Goal: Information Seeking & Learning: Compare options

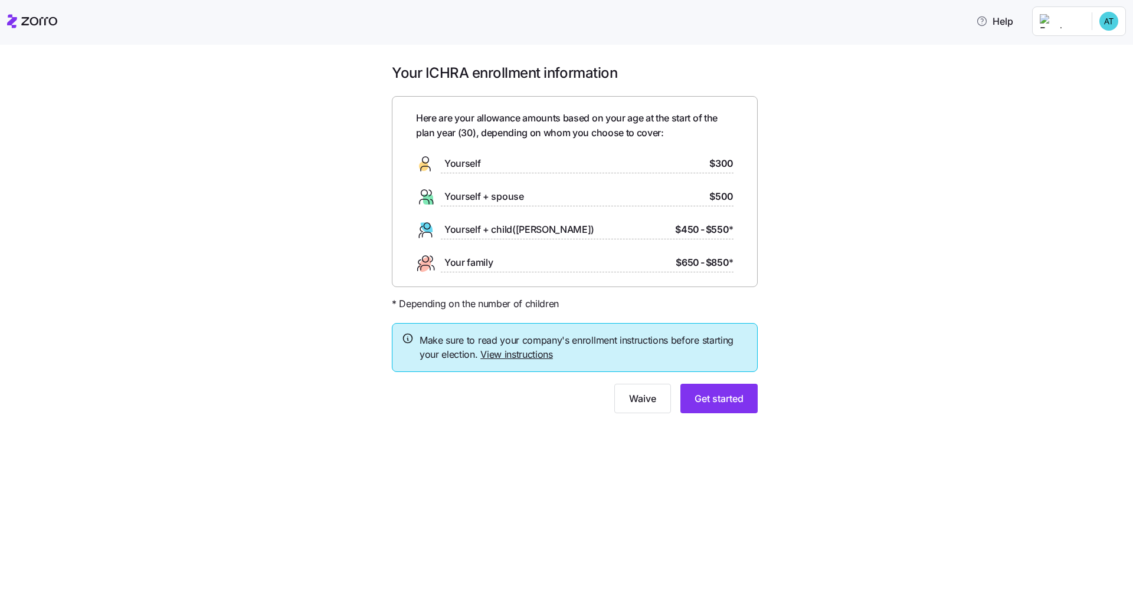
click at [530, 354] on link "View instructions" at bounding box center [516, 355] width 73 height 12
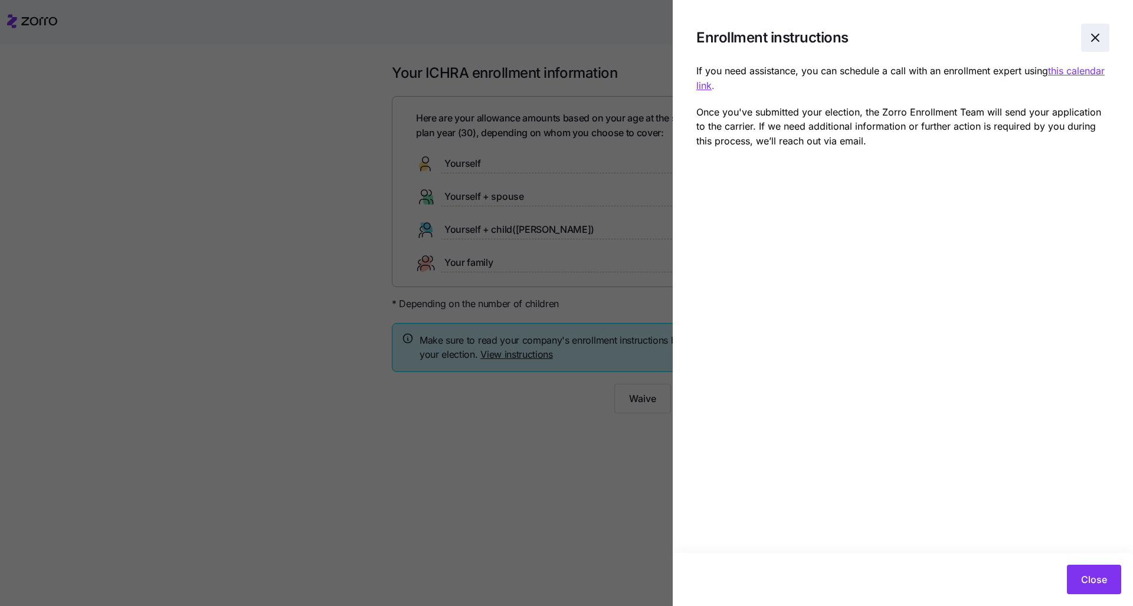
click at [567, 41] on icon "button" at bounding box center [1095, 38] width 14 height 14
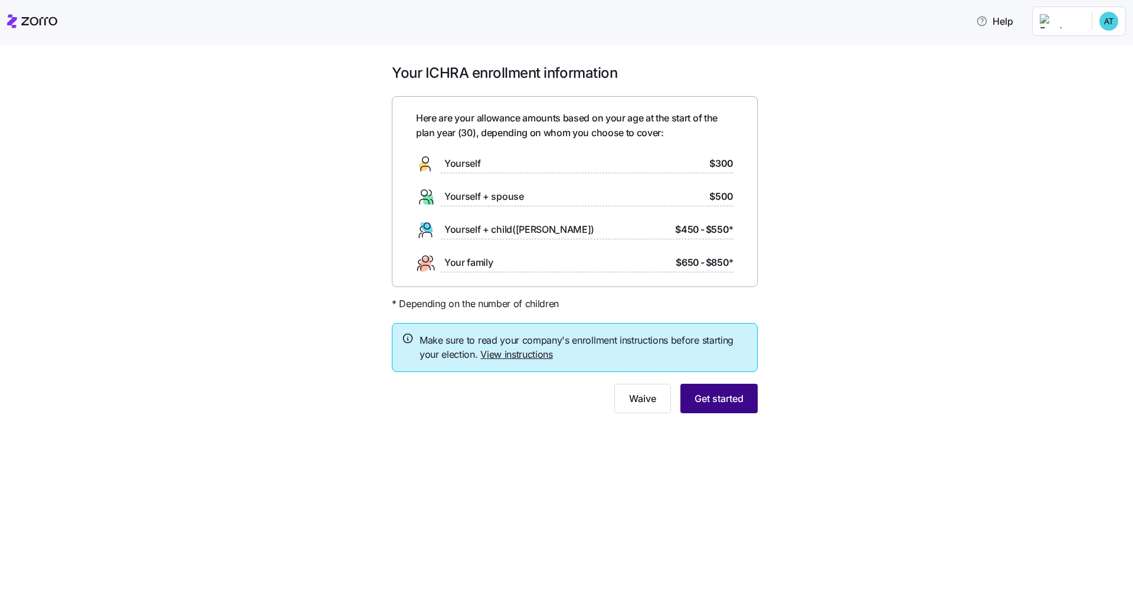
click at [567, 401] on span "Get started" at bounding box center [718, 399] width 49 height 14
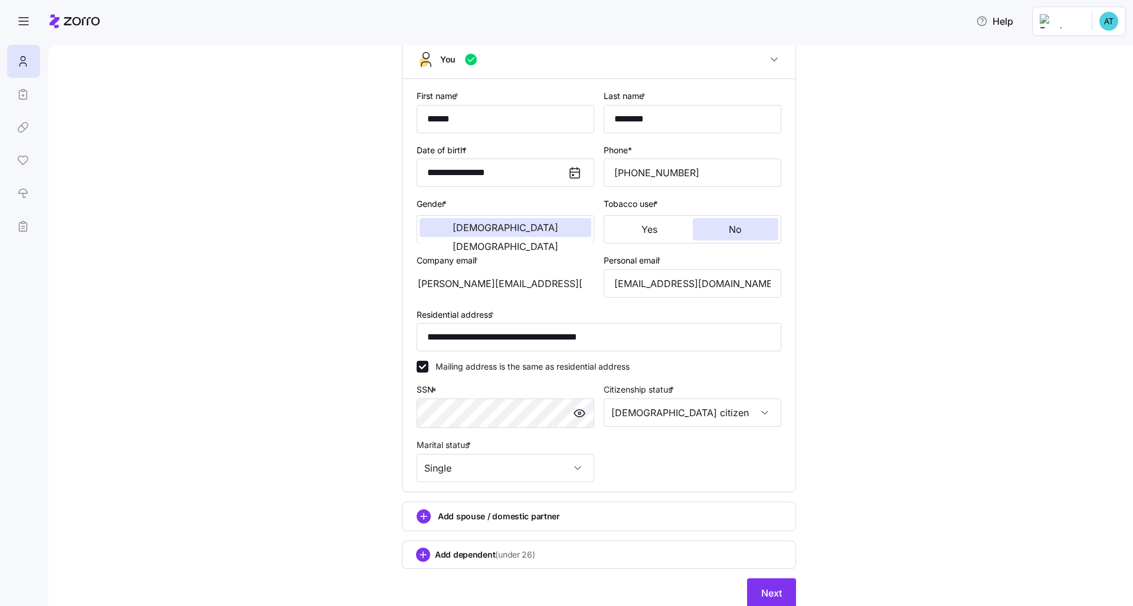
scroll to position [100, 0]
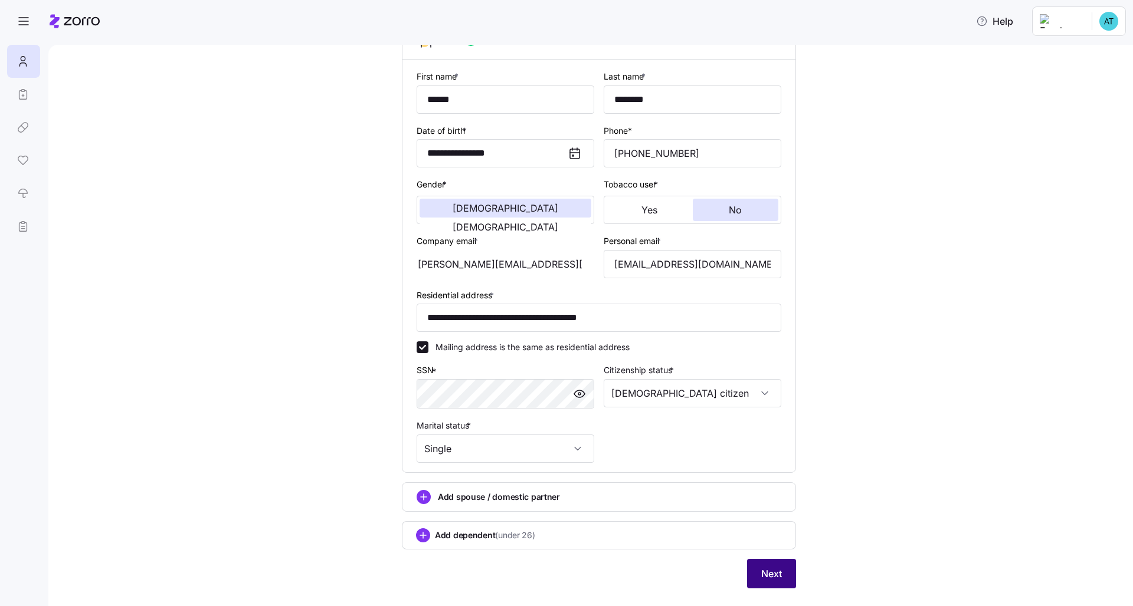
click at [567, 464] on span "Next" at bounding box center [771, 574] width 21 height 14
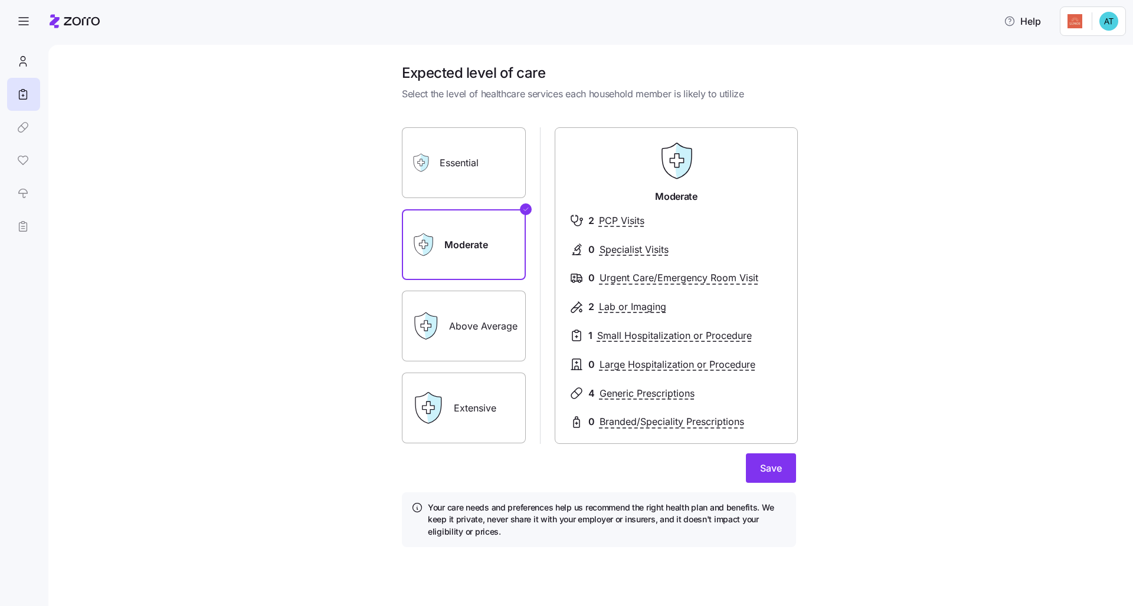
click at [474, 169] on label "Essential" at bounding box center [464, 162] width 124 height 71
click at [0, 0] on input "Essential" at bounding box center [0, 0] width 0 height 0
click at [487, 412] on label "Extensive" at bounding box center [464, 408] width 124 height 71
click at [0, 0] on input "Extensive" at bounding box center [0, 0] width 0 height 0
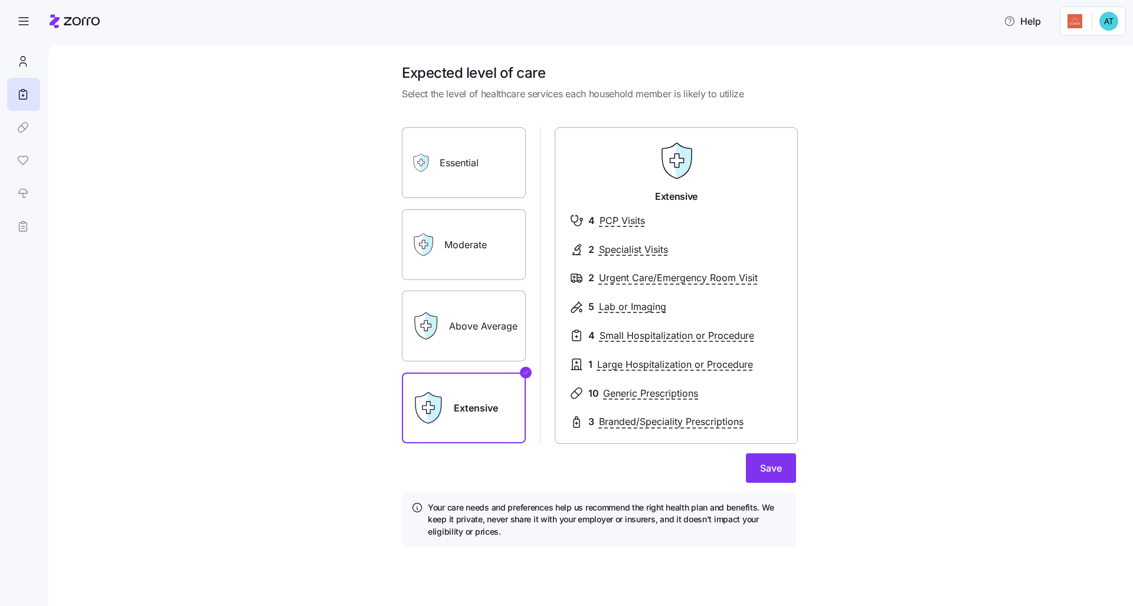
click at [467, 257] on label "Moderate" at bounding box center [464, 244] width 124 height 71
click at [0, 0] on input "Moderate" at bounding box center [0, 0] width 0 height 0
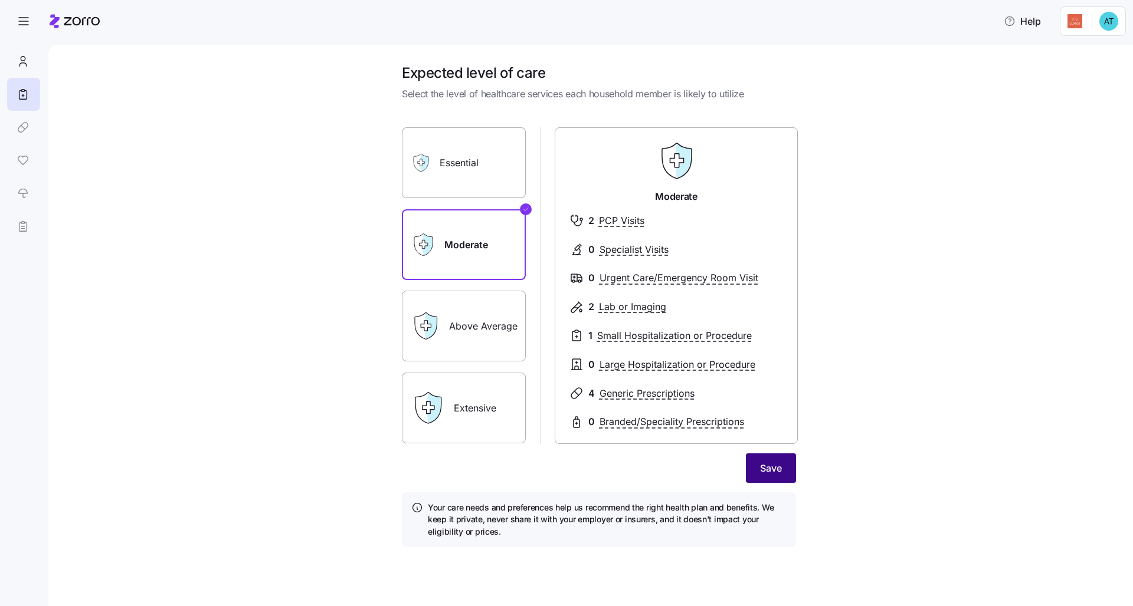
click at [567, 463] on button "Save" at bounding box center [771, 468] width 50 height 29
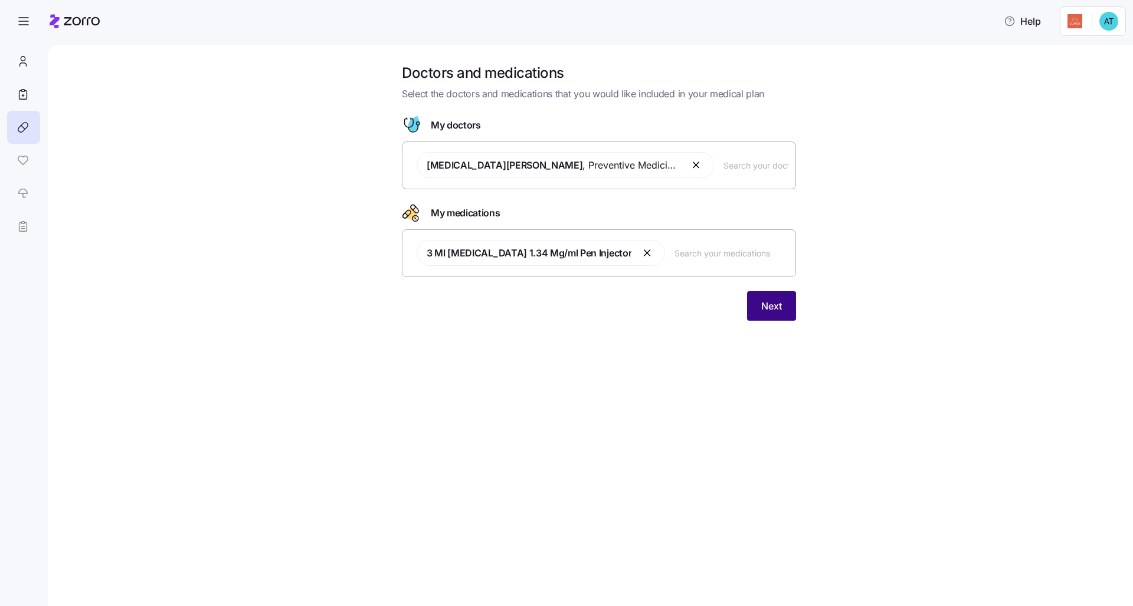
click at [567, 309] on button "Next" at bounding box center [771, 305] width 49 height 29
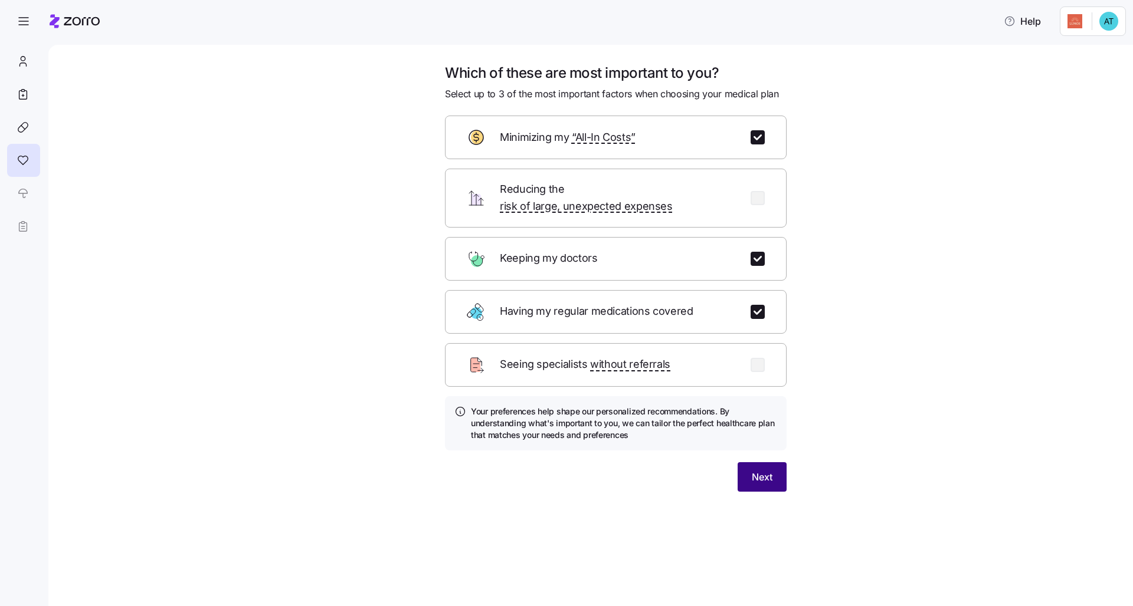
click at [567, 464] on button "Next" at bounding box center [761, 476] width 49 height 29
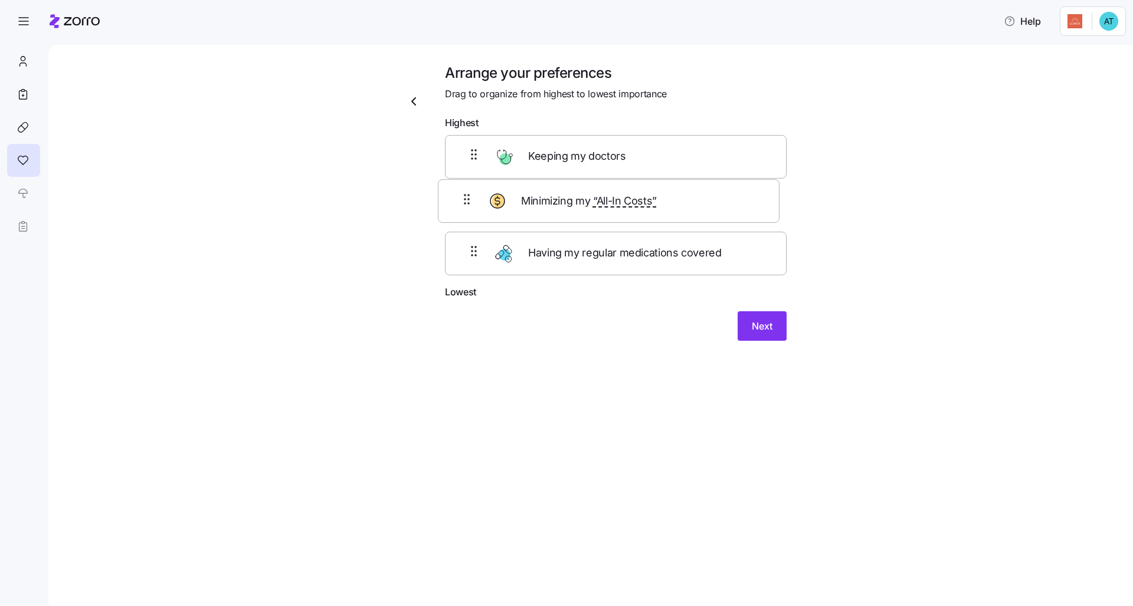
drag, startPoint x: 733, startPoint y: 166, endPoint x: 725, endPoint y: 216, distance: 50.2
click at [567, 216] on div "Minimizing my “All-In Costs” Keeping my doctors Having my regular medications c…" at bounding box center [616, 210] width 342 height 150
drag, startPoint x: 726, startPoint y: 224, endPoint x: 713, endPoint y: 165, distance: 61.0
click at [567, 168] on div "Keeping my doctors Minimizing my “All-In Costs” Having my regular medications c…" at bounding box center [616, 210] width 342 height 150
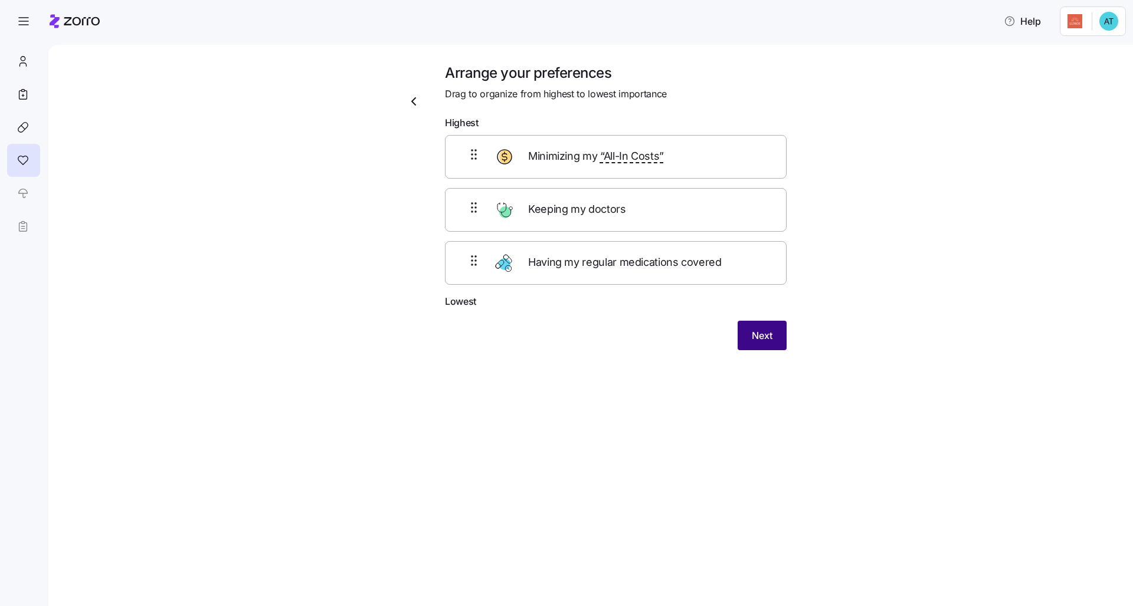
click at [567, 330] on button "Next" at bounding box center [761, 335] width 49 height 29
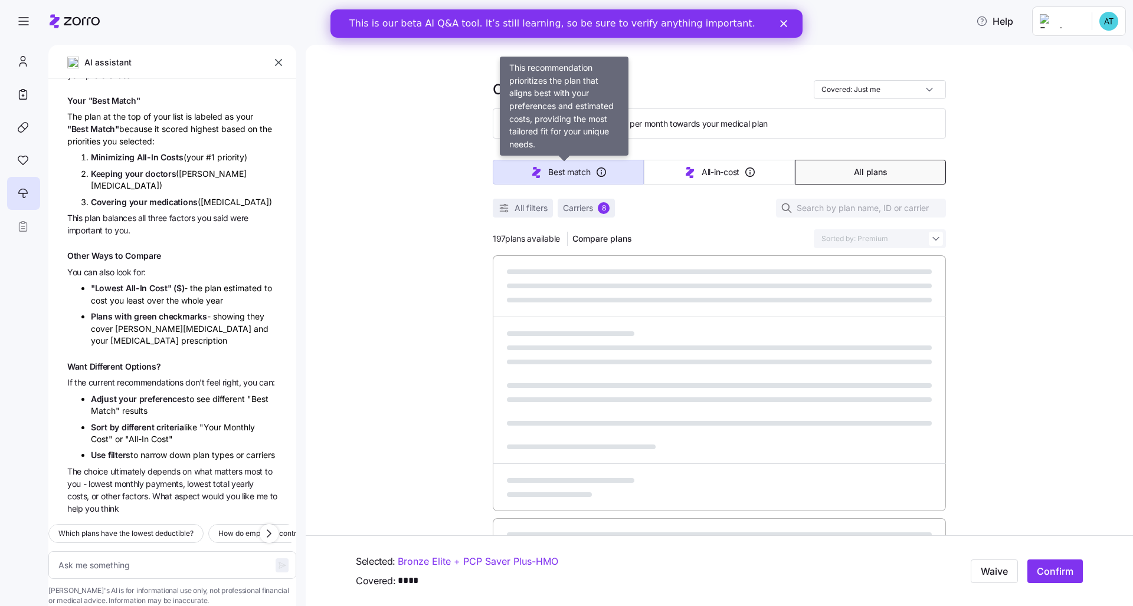
click at [567, 176] on button "Best match" at bounding box center [568, 172] width 151 height 25
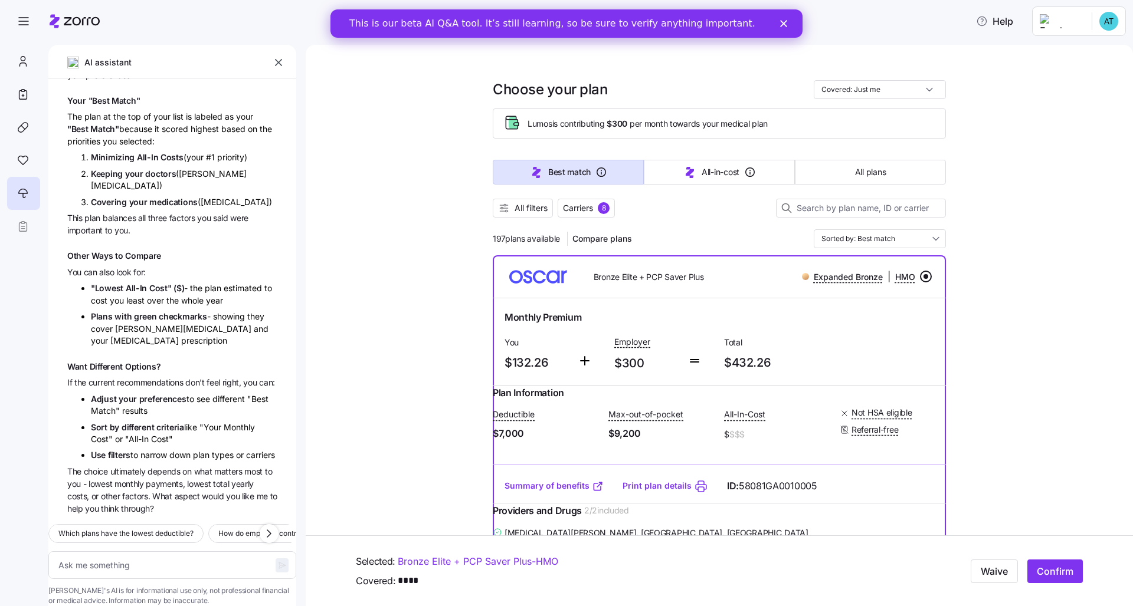
type textarea "x"
type input "Sorted by: Best match"
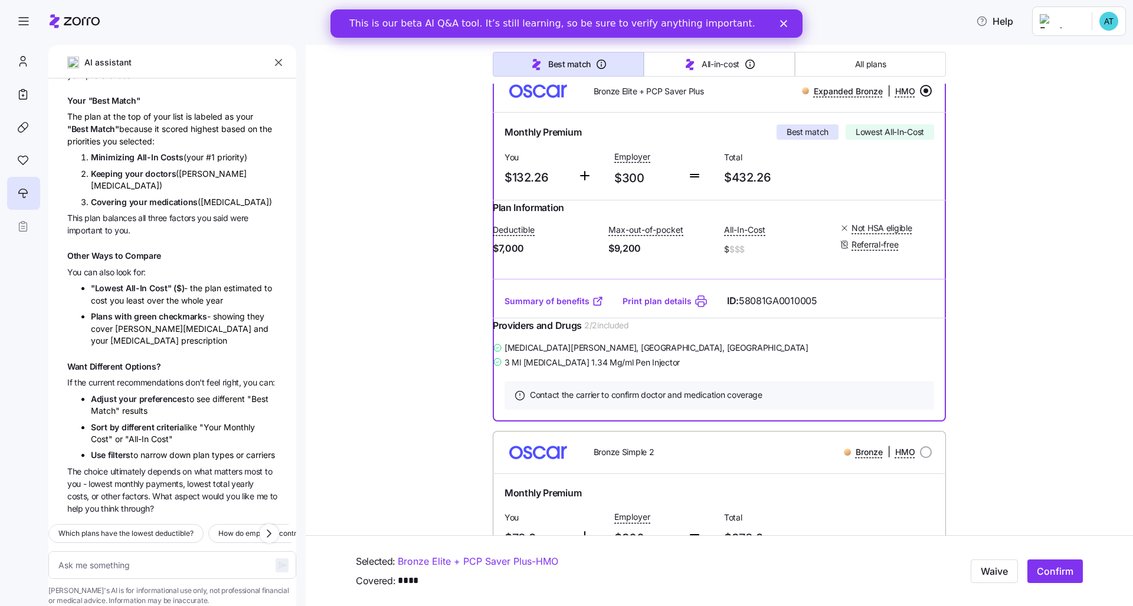
click at [567, 19] on div "This is our beta AI Q&A tool. It’s still learning, so be sure to verify anythin…" at bounding box center [566, 23] width 472 height 19
click at [567, 21] on icon "Close" at bounding box center [783, 23] width 7 height 7
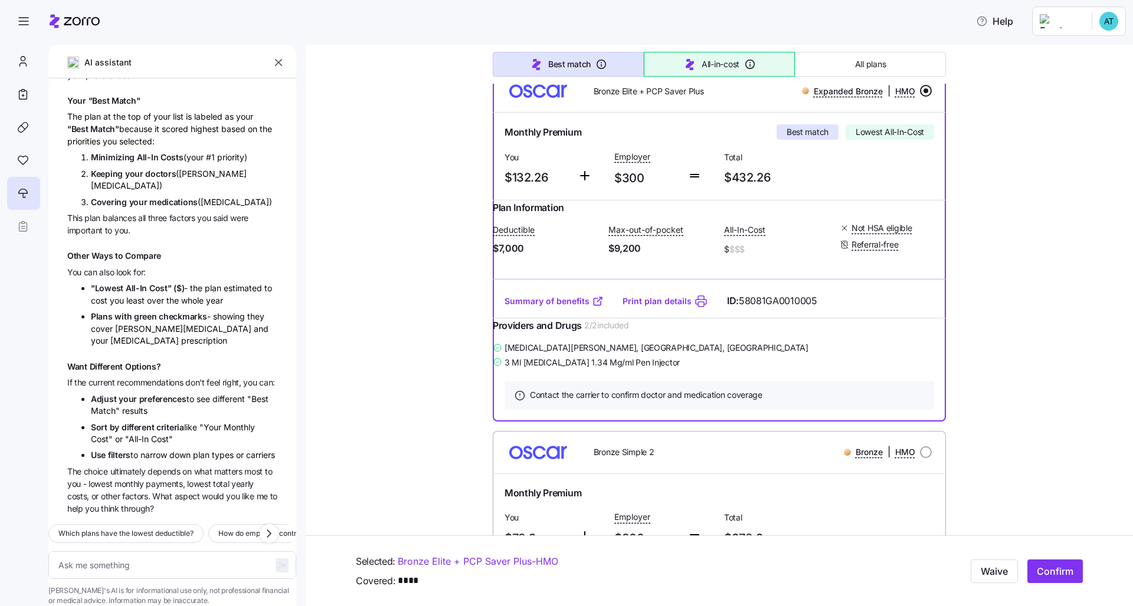
scroll to position [0, 0]
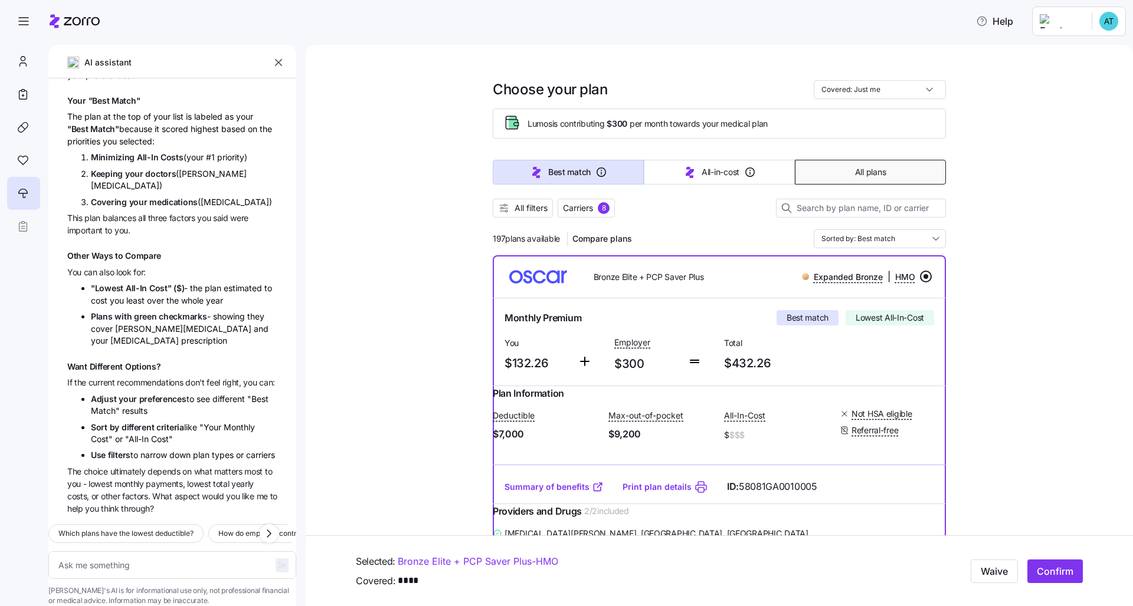
click at [567, 173] on span "All plans" at bounding box center [870, 172] width 31 height 12
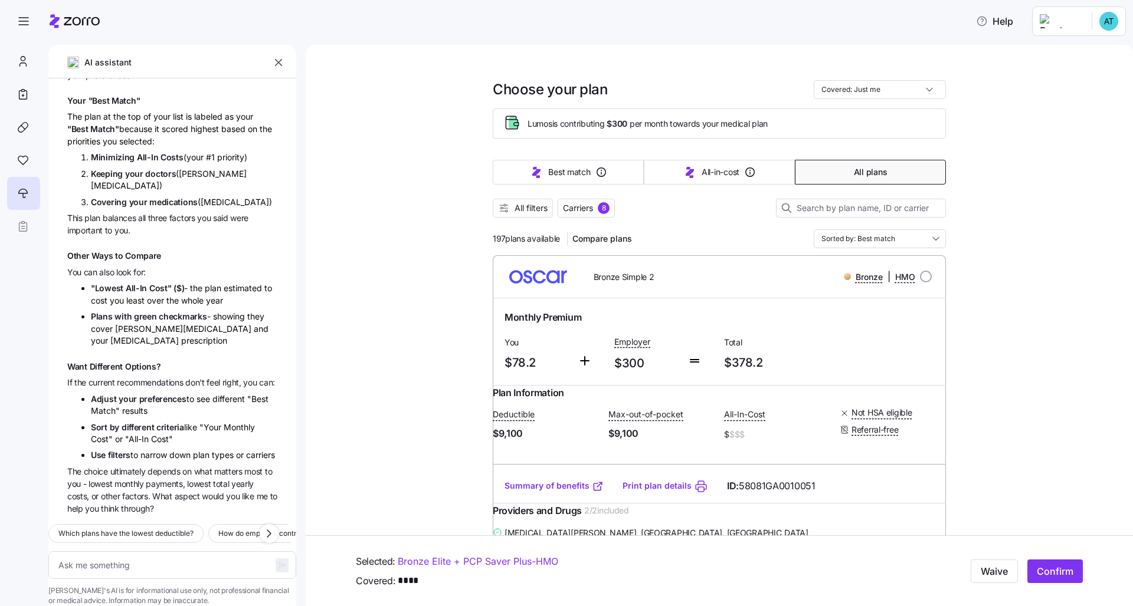
type textarea "x"
type input "Sorted by: Premium"
click at [534, 209] on span "All filters" at bounding box center [530, 208] width 33 height 12
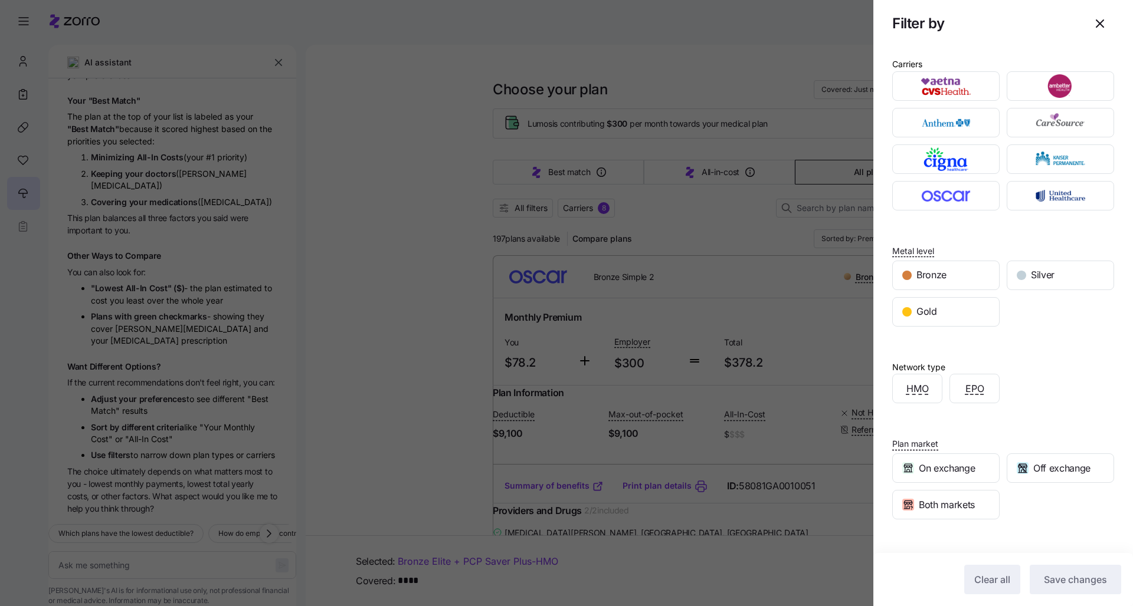
click at [567, 357] on div "Network type HMO EPO" at bounding box center [1003, 370] width 222 height 68
click at [567, 28] on icon "button" at bounding box center [1100, 24] width 14 height 14
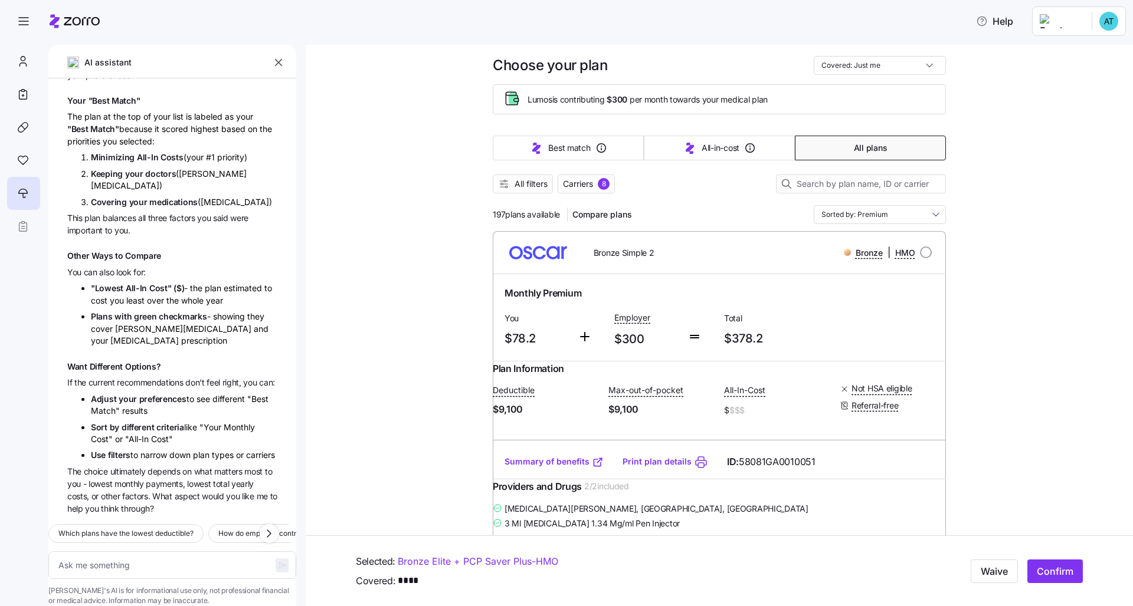
scroll to position [31, 0]
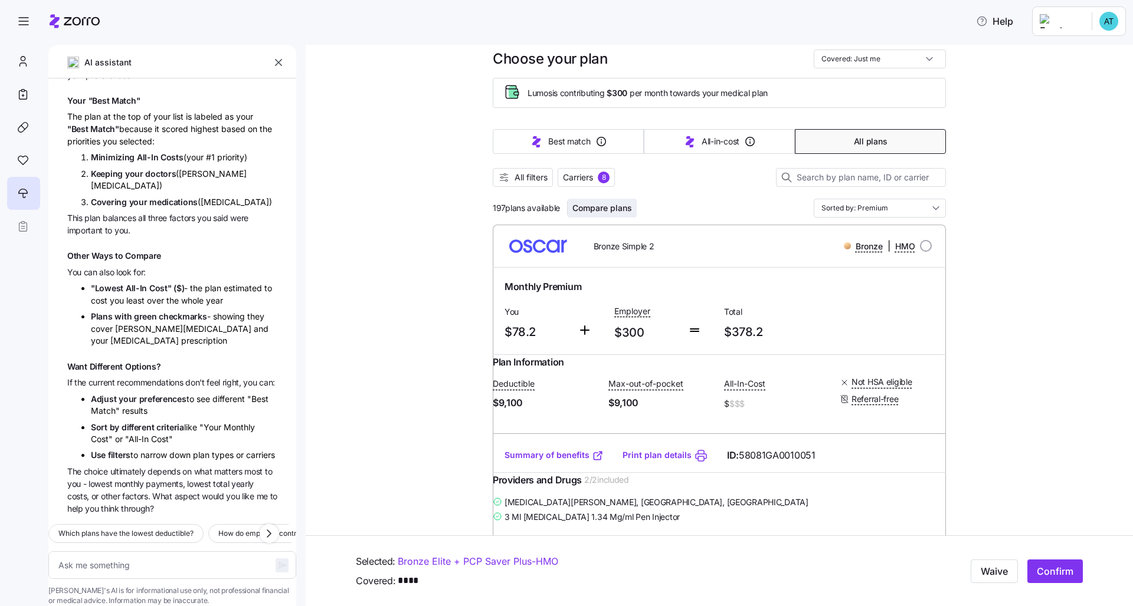
click at [567, 210] on span "Compare plans" at bounding box center [602, 208] width 60 height 12
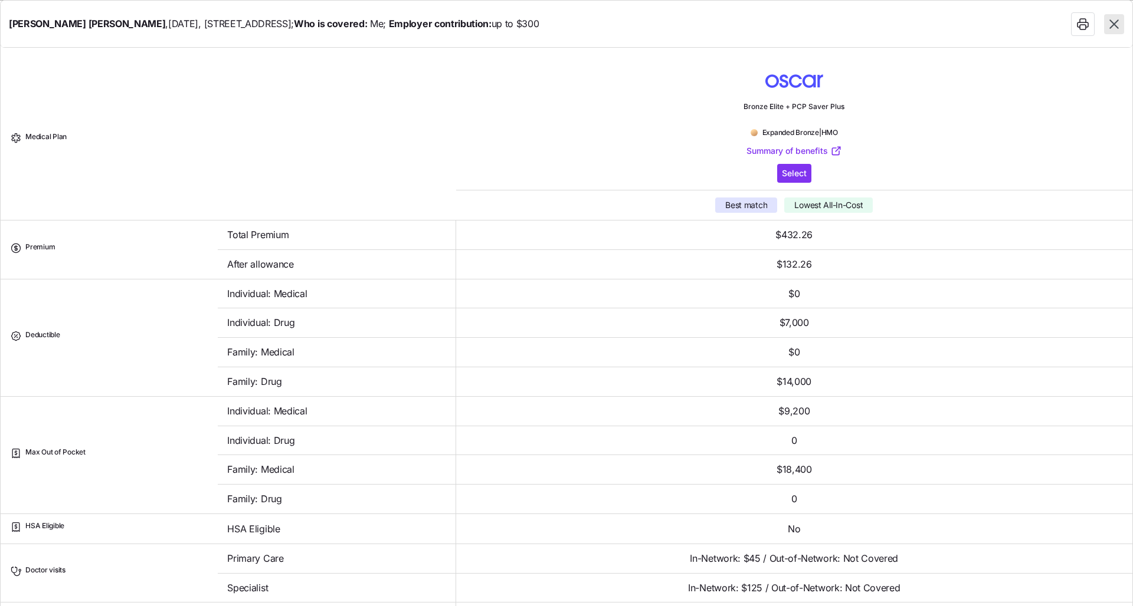
click at [567, 31] on icon "button" at bounding box center [1113, 24] width 15 height 15
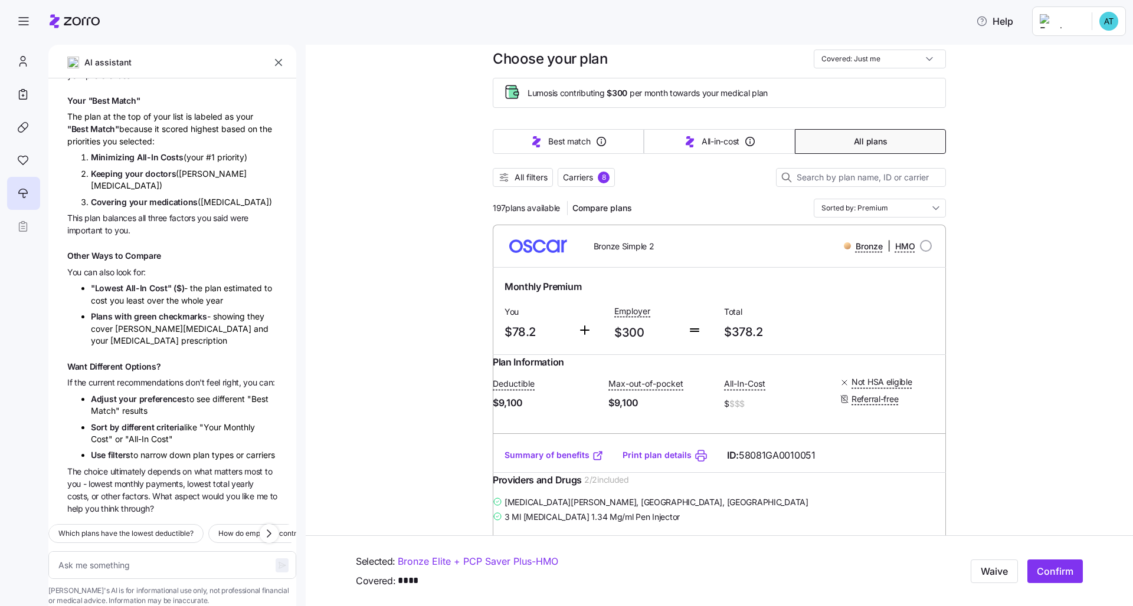
scroll to position [96, 0]
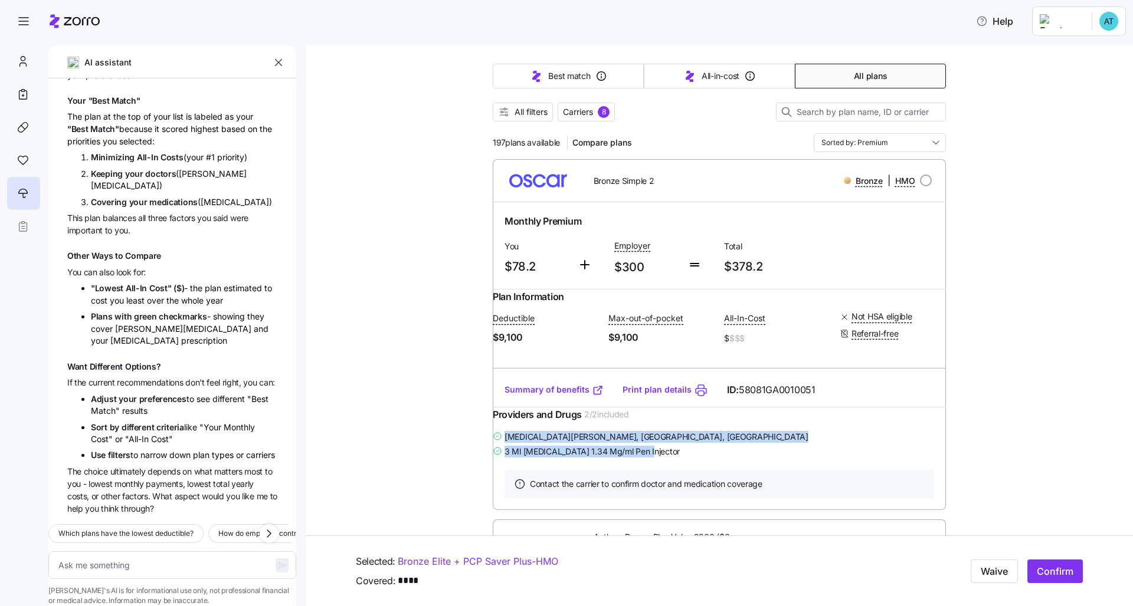
drag, startPoint x: 661, startPoint y: 475, endPoint x: 498, endPoint y: 461, distance: 163.4
click at [498, 459] on div "[MEDICAL_DATA][PERSON_NAME] , [GEOGRAPHIC_DATA], [GEOGRAPHIC_DATA] 3 Ml [MEDICA…" at bounding box center [719, 443] width 453 height 29
click at [567, 429] on div "Providers and Drugs 2 / 2 included" at bounding box center [719, 419] width 453 height 22
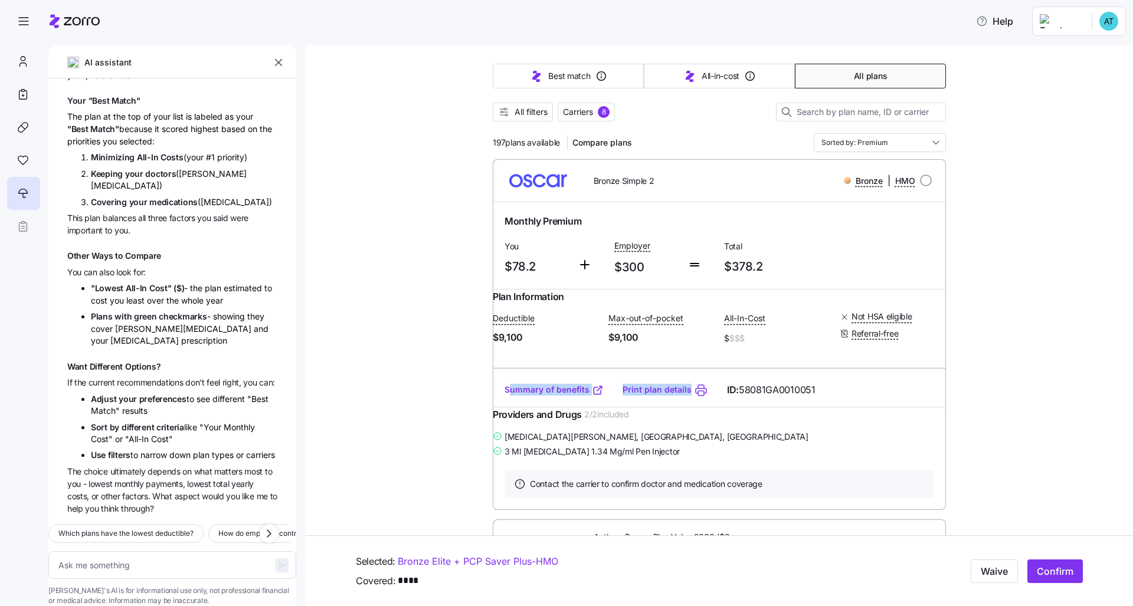
drag, startPoint x: 608, startPoint y: 405, endPoint x: 505, endPoint y: 402, distance: 103.3
click at [505, 402] on div "Summary of benefits Print plan details ID: 58081GA0010051" at bounding box center [719, 390] width 453 height 34
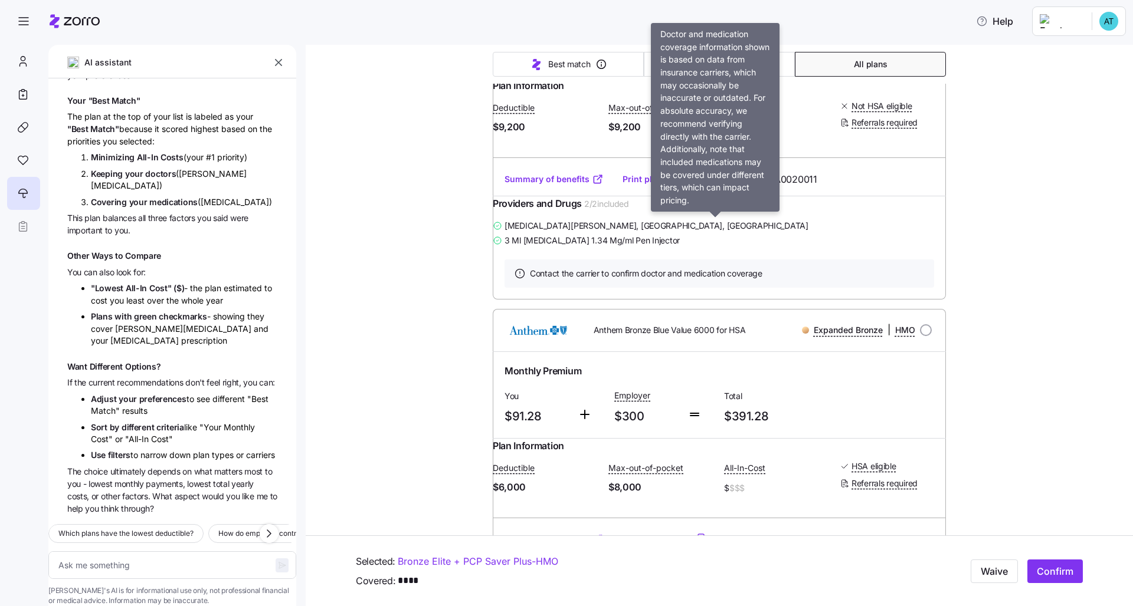
scroll to position [783, 0]
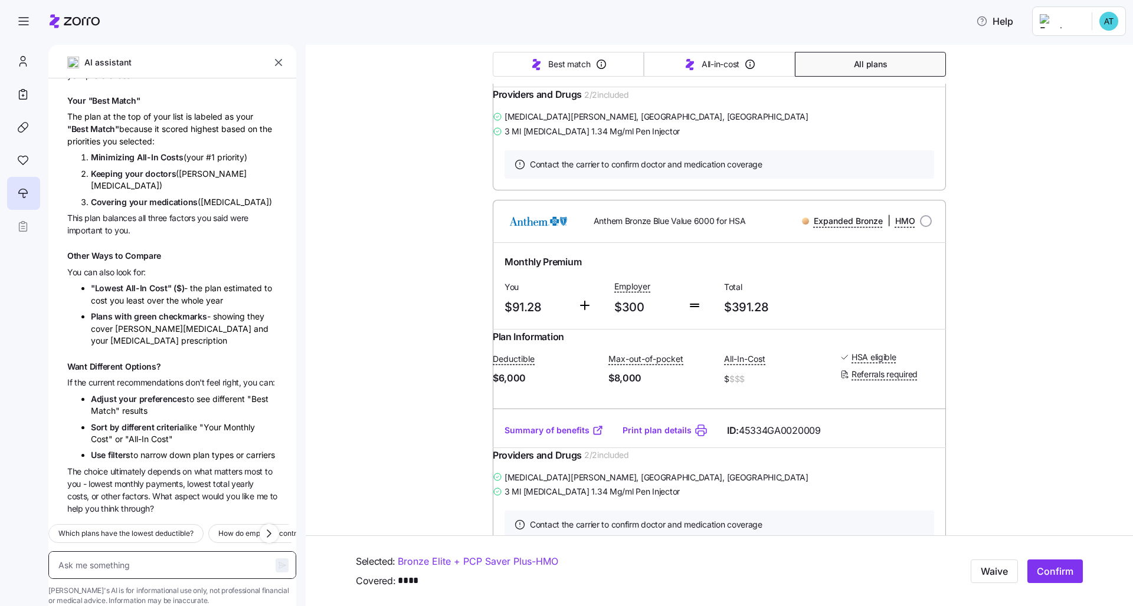
click at [125, 464] on textarea at bounding box center [172, 566] width 248 height 28
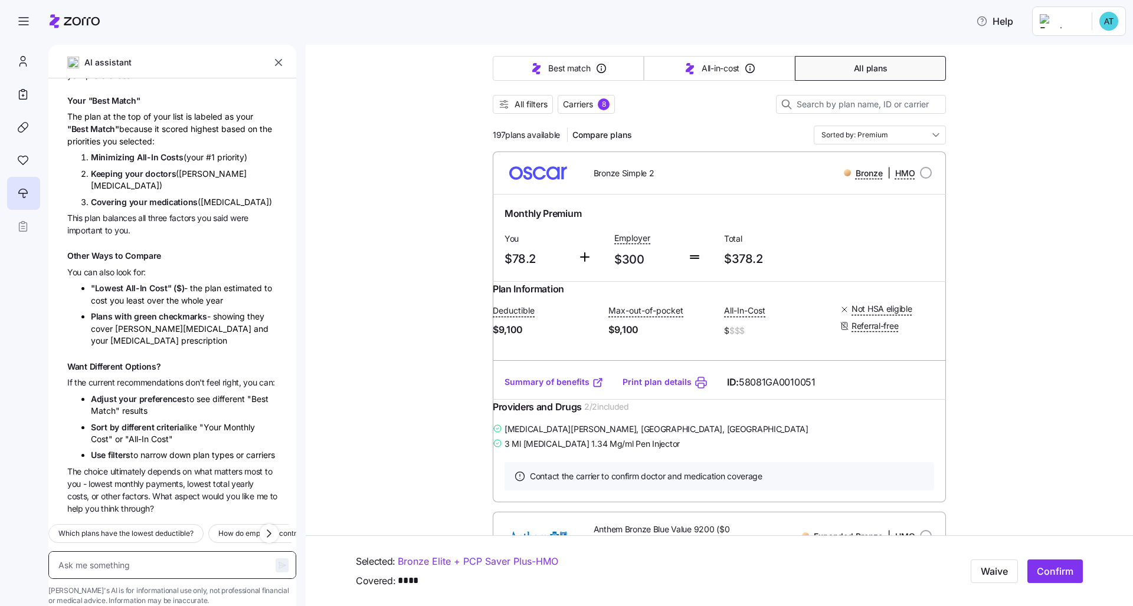
scroll to position [93, 0]
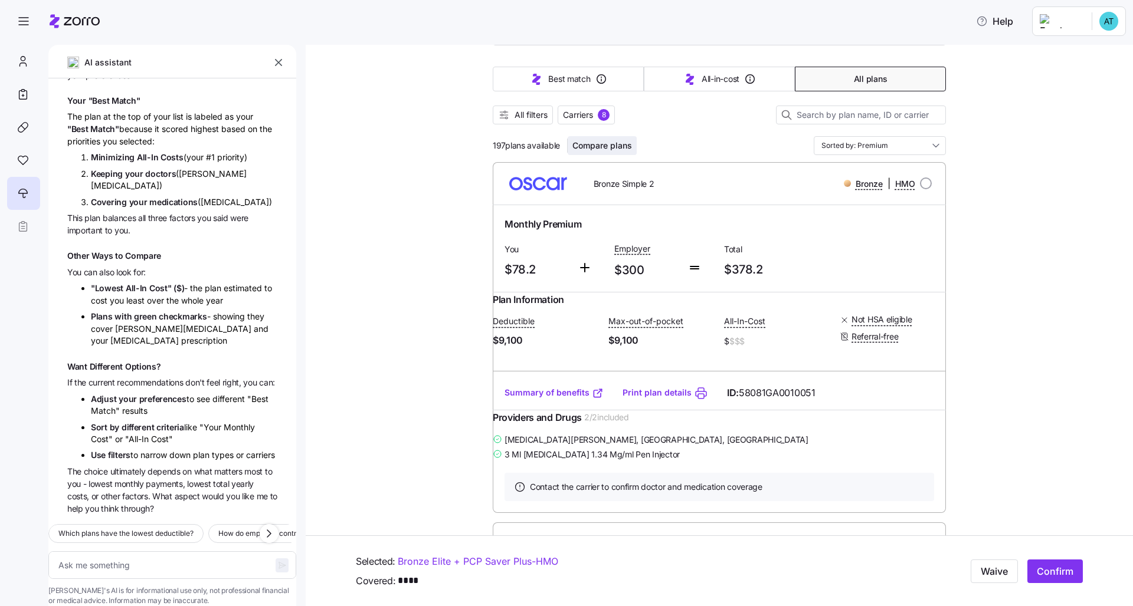
click at [567, 147] on span "Compare plans" at bounding box center [602, 146] width 60 height 12
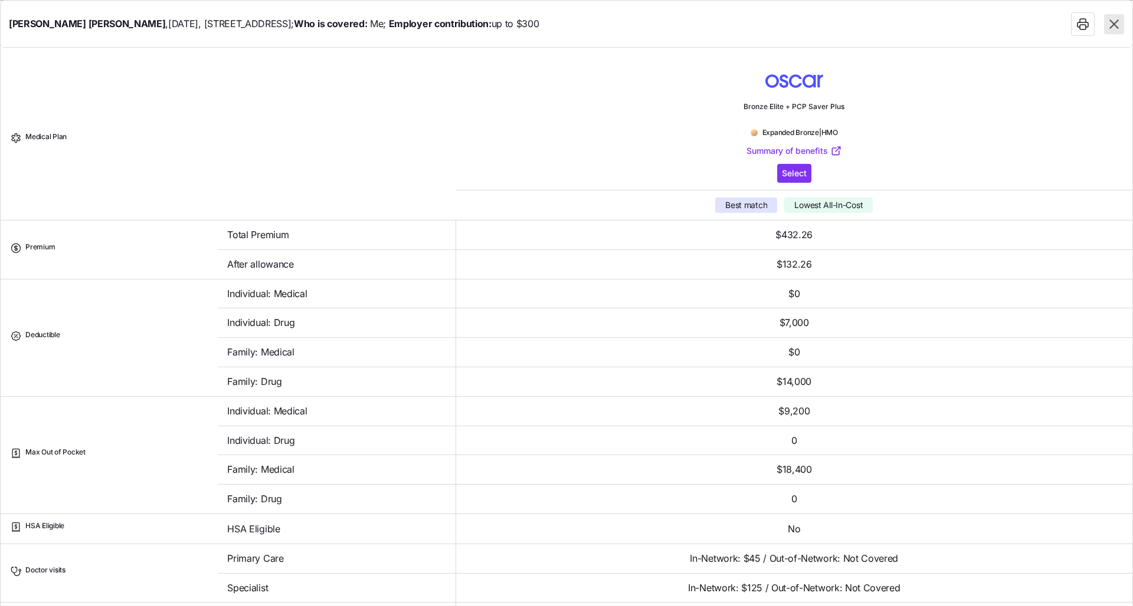
scroll to position [87, 0]
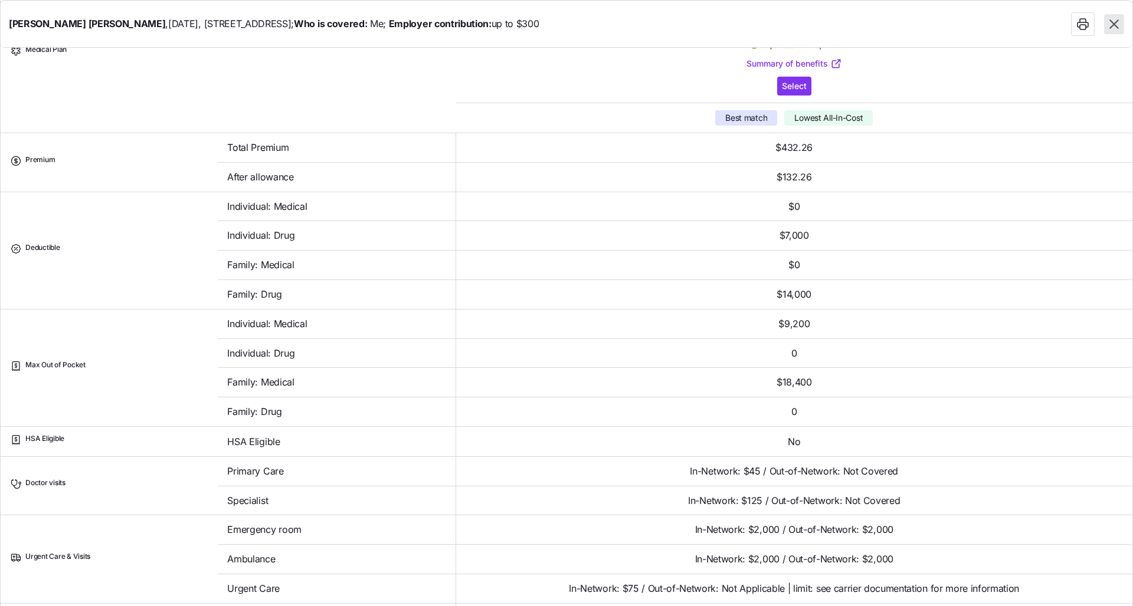
click at [567, 29] on icon "button" at bounding box center [1113, 24] width 15 height 15
type textarea "x"
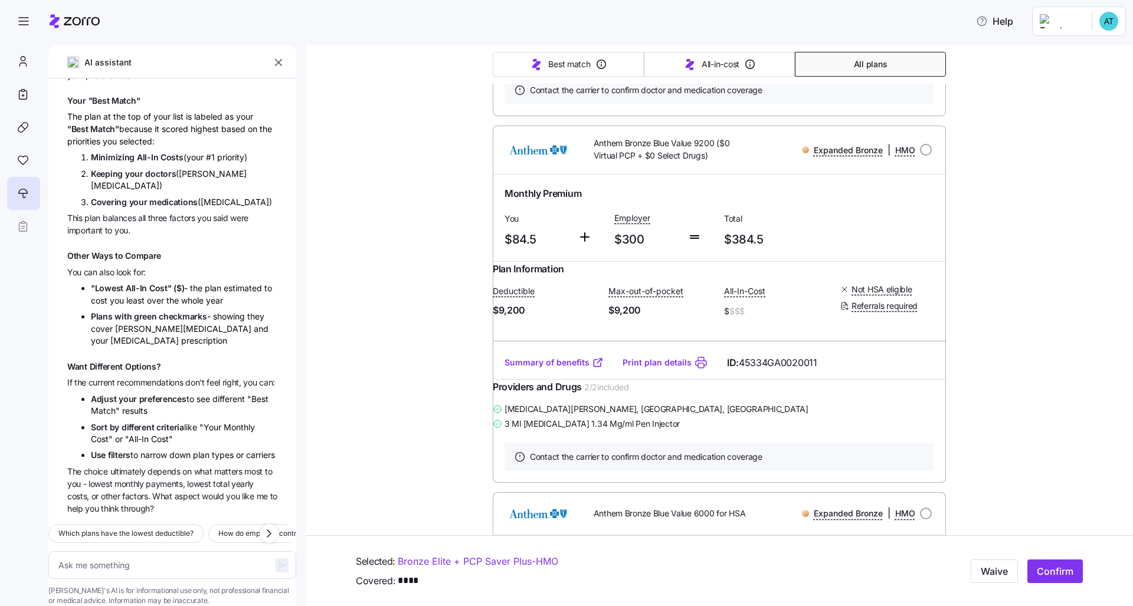
scroll to position [0, 0]
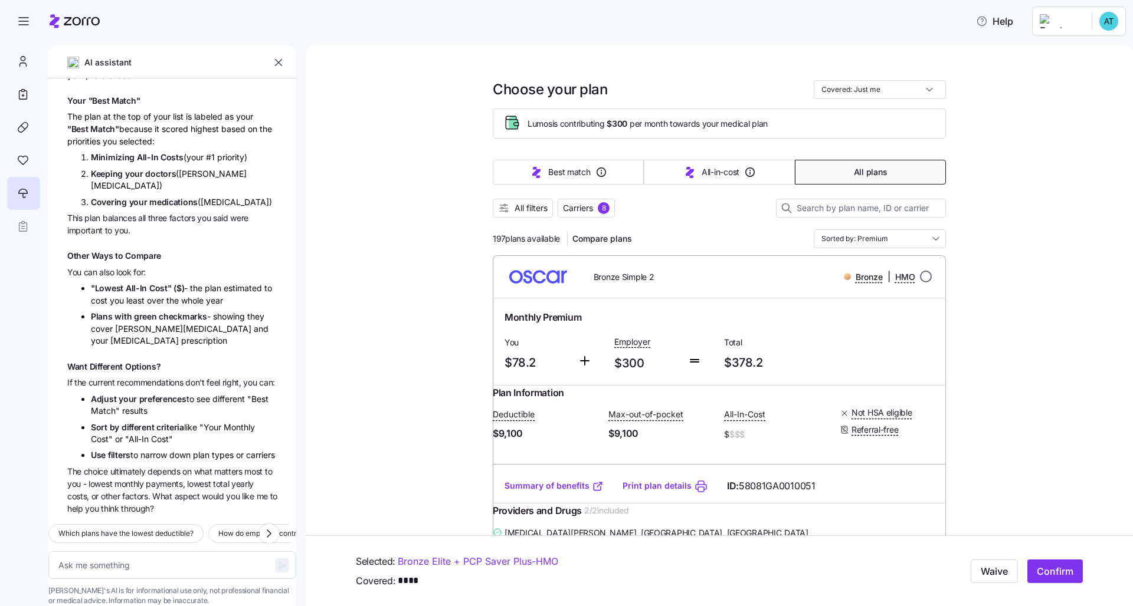
click at [567, 278] on input "radio" at bounding box center [926, 277] width 12 height 12
radio input "true"
type textarea "x"
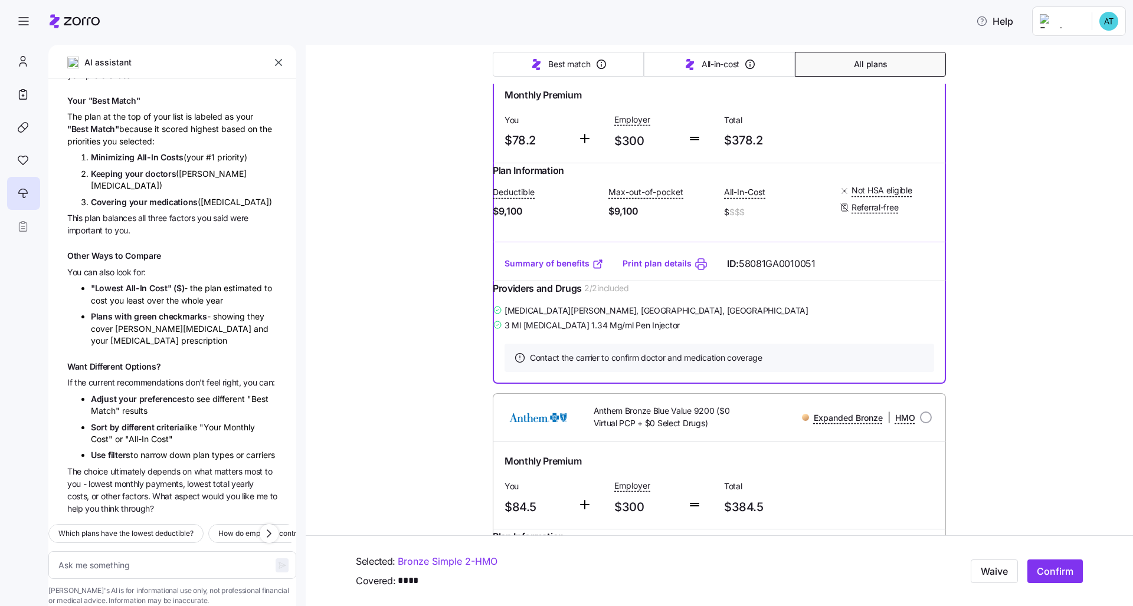
scroll to position [332, 0]
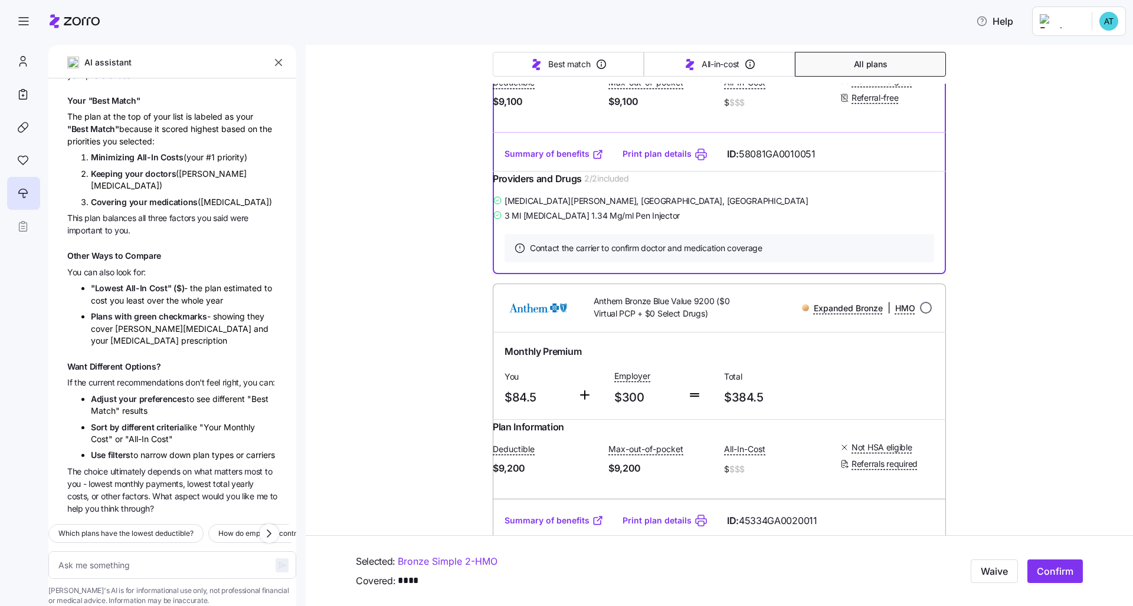
click at [567, 314] on input "radio" at bounding box center [926, 308] width 12 height 12
radio input "true"
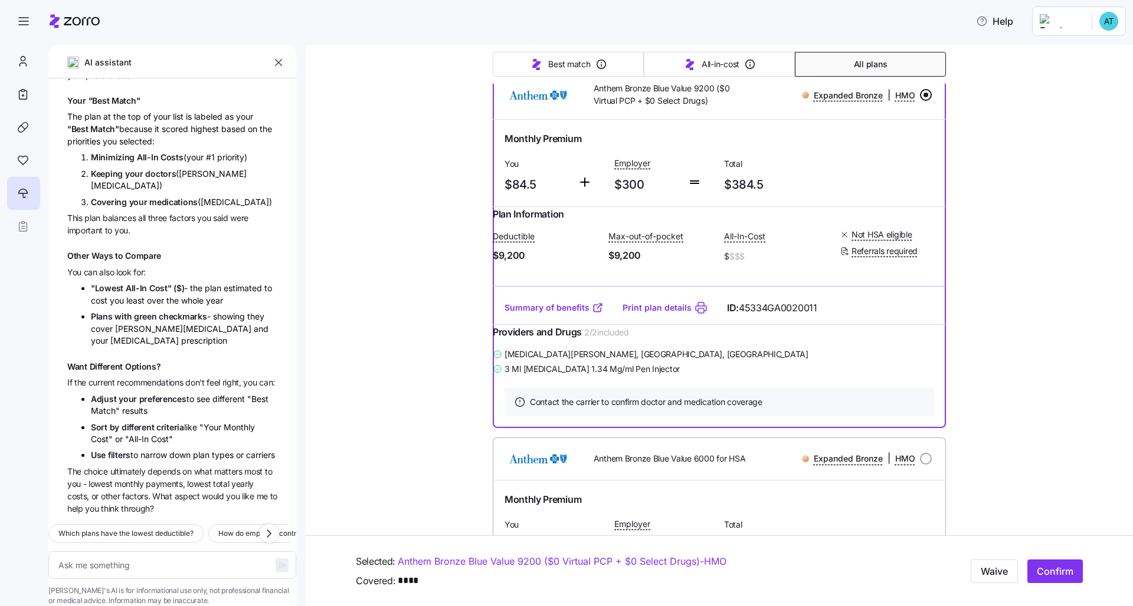
scroll to position [130, 0]
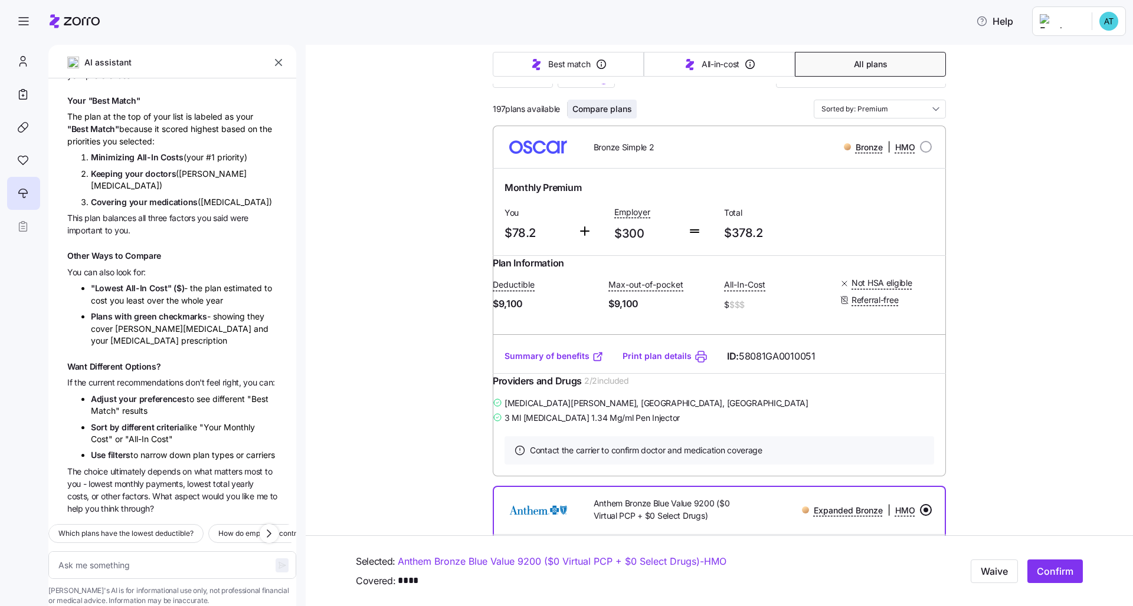
click at [567, 107] on span "Compare plans" at bounding box center [602, 109] width 60 height 12
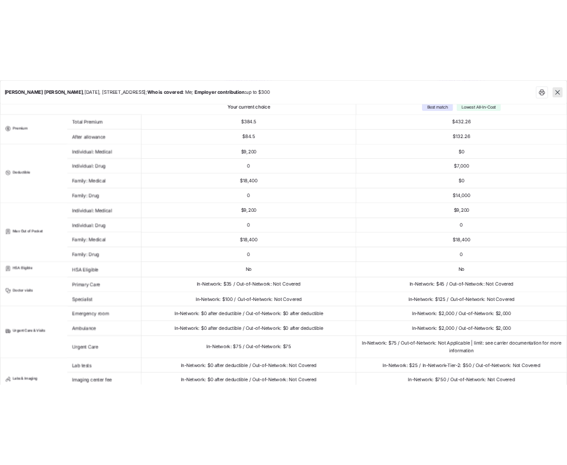
scroll to position [162, 0]
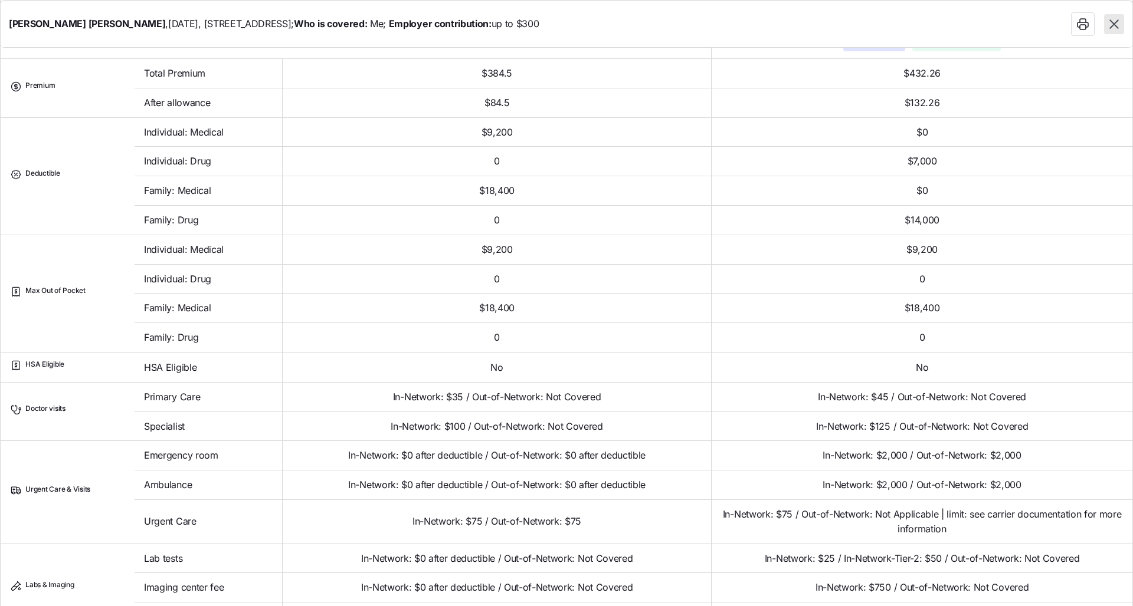
click at [567, 25] on icon "button" at bounding box center [1113, 23] width 9 height 9
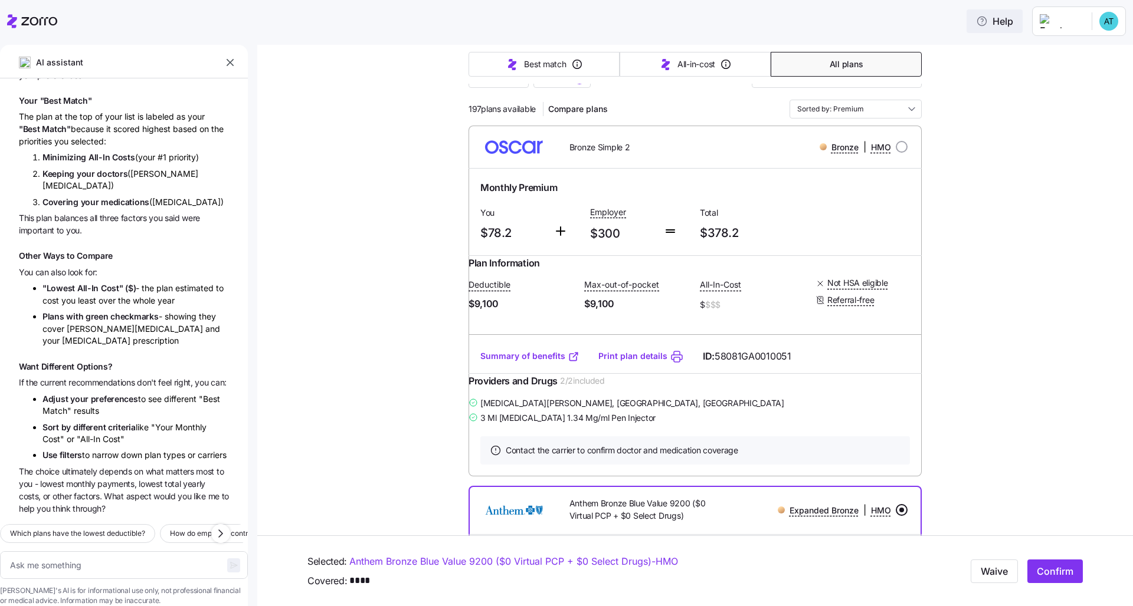
type textarea "x"
